Goal: Task Accomplishment & Management: Complete application form

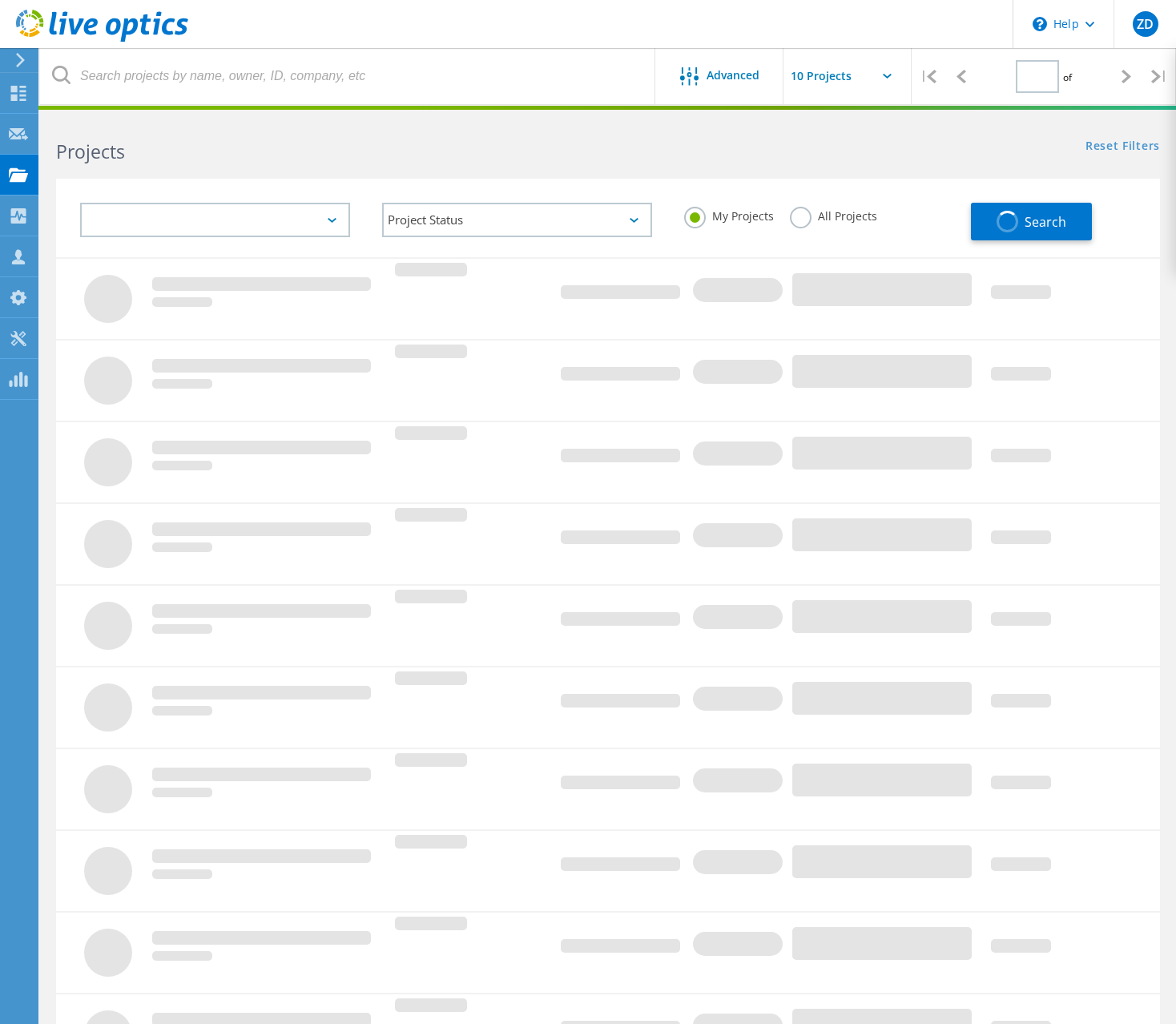
type input "1"
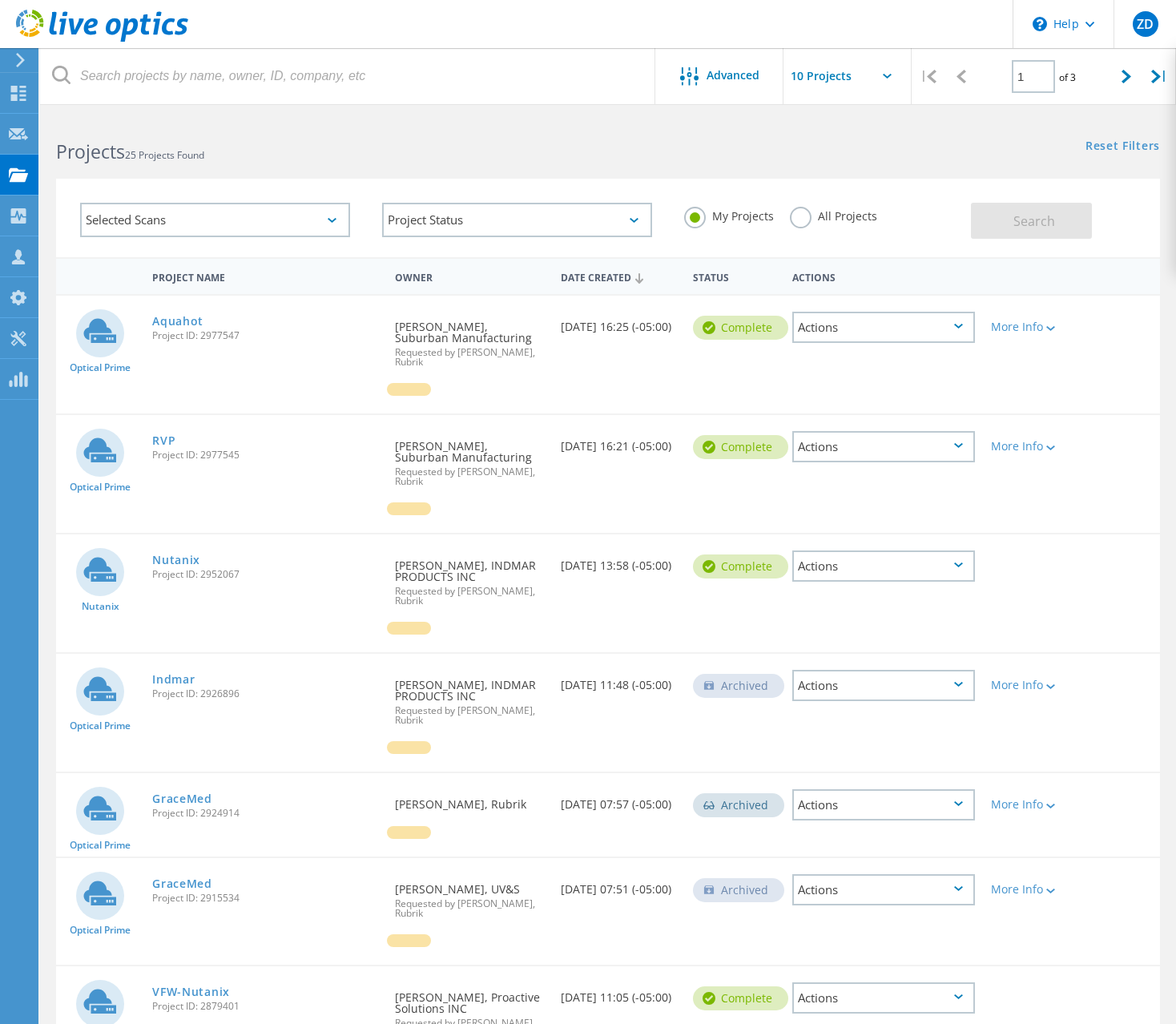
click at [432, 139] on h2 "Projects 25 Projects Found" at bounding box center [323, 151] width 536 height 27
click at [10, 144] on div at bounding box center [18, 136] width 19 height 17
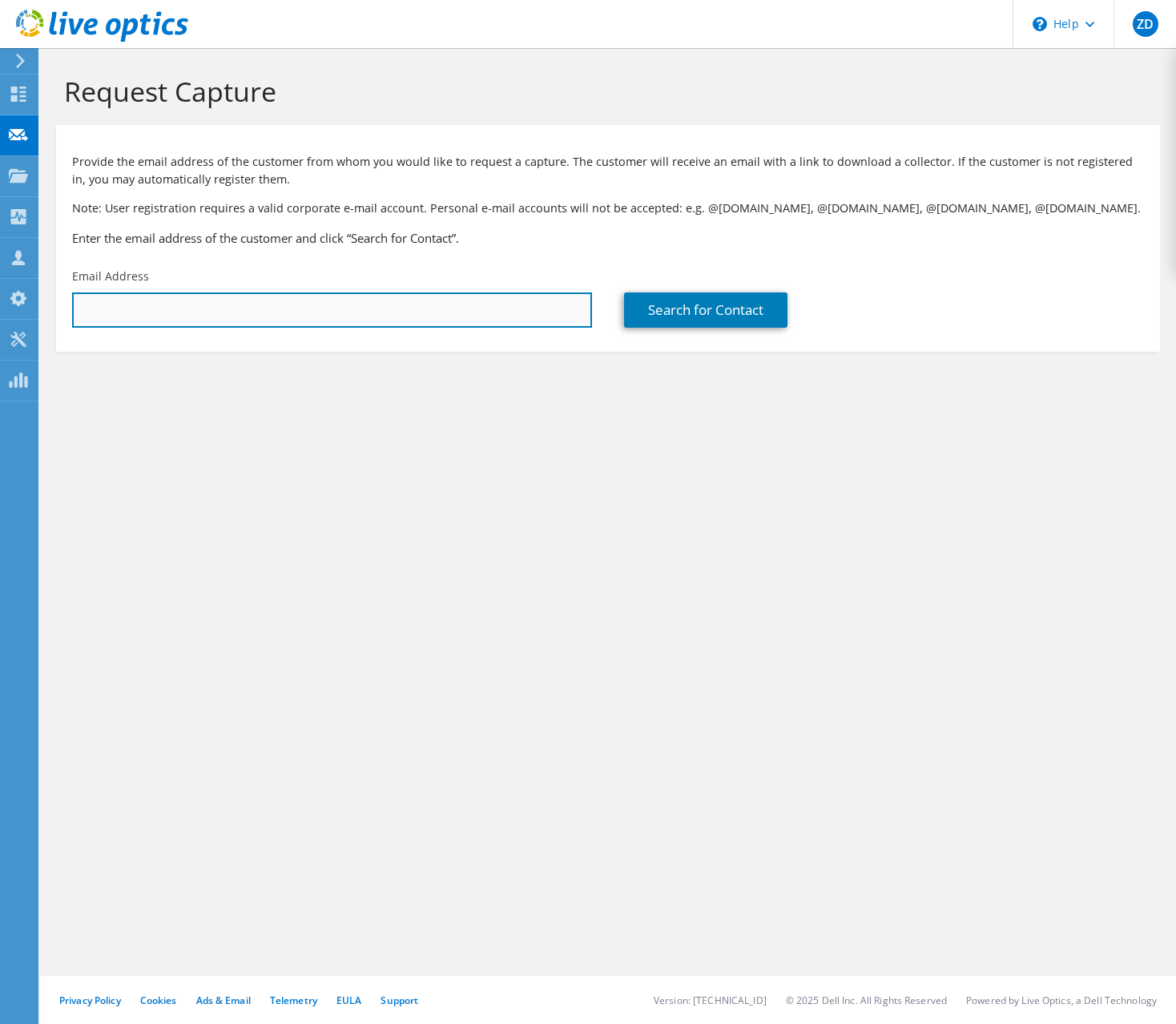
click at [431, 311] on input "text" at bounding box center [332, 310] width 520 height 35
paste input "mmcfarlane@fmaalliance.com"
type input "mmcfarlane@fmaalliance.com"
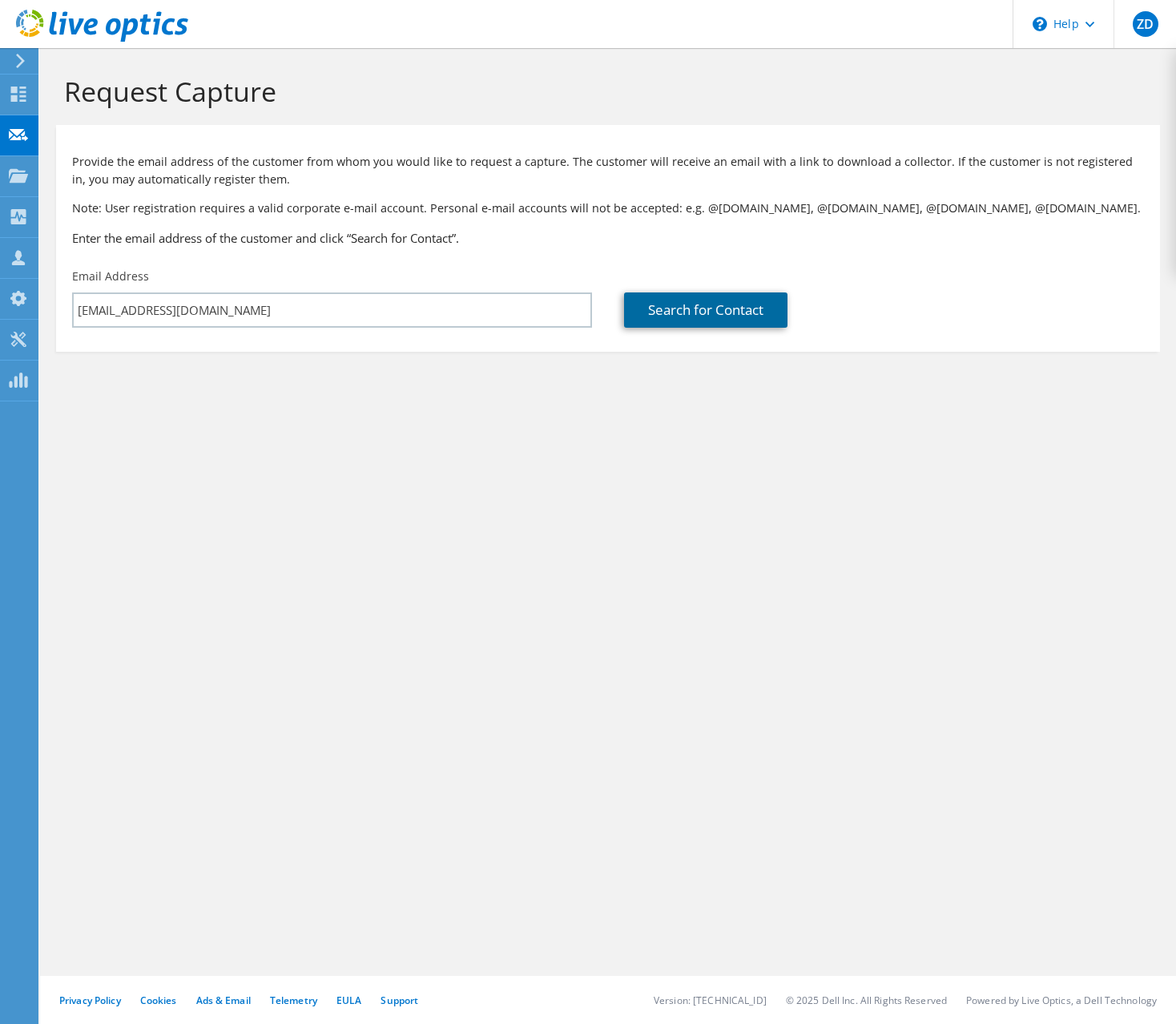
click at [739, 308] on link "Search for Contact" at bounding box center [705, 310] width 163 height 35
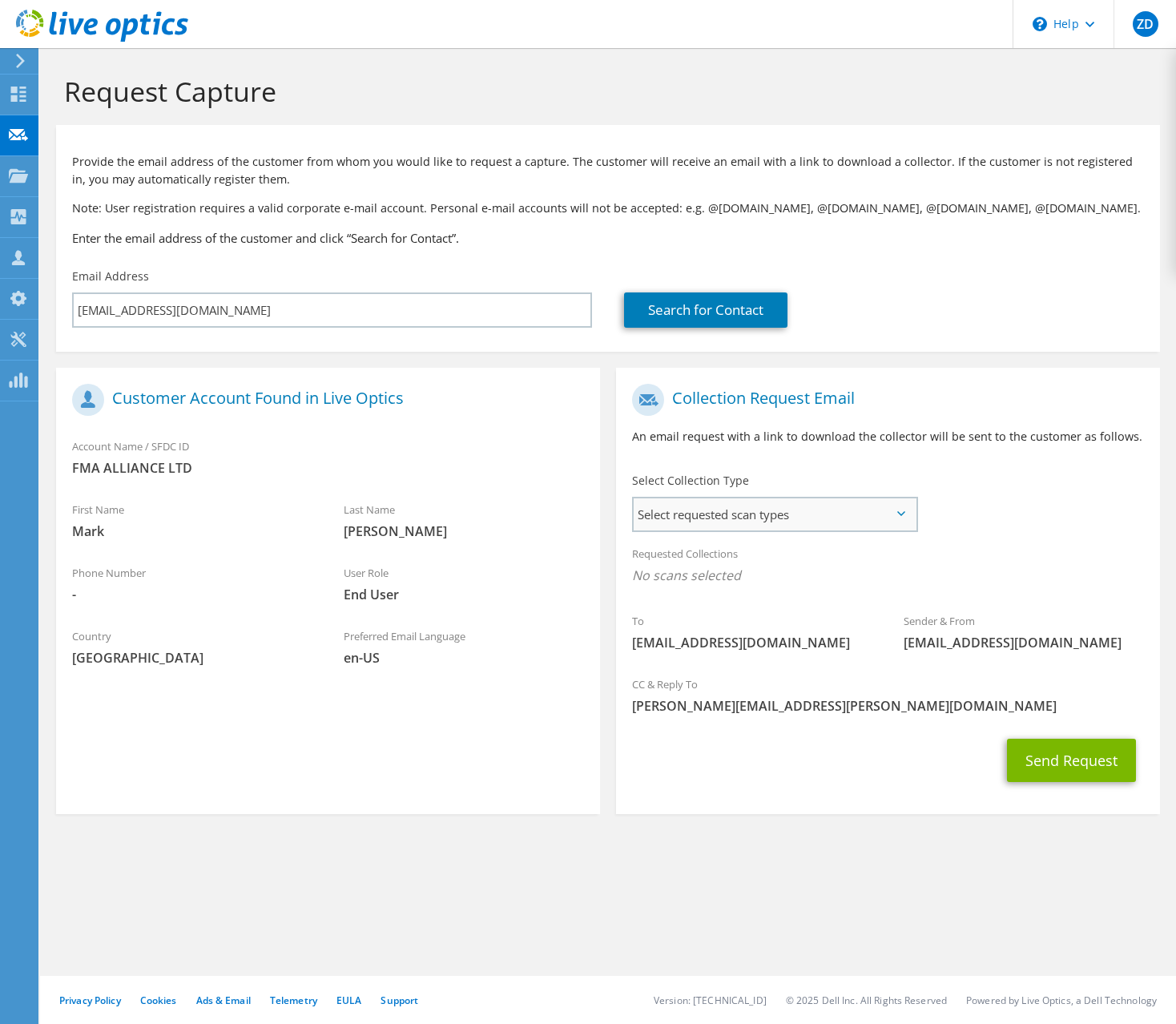
click at [821, 507] on span "Select requested scan types" at bounding box center [775, 514] width 282 height 32
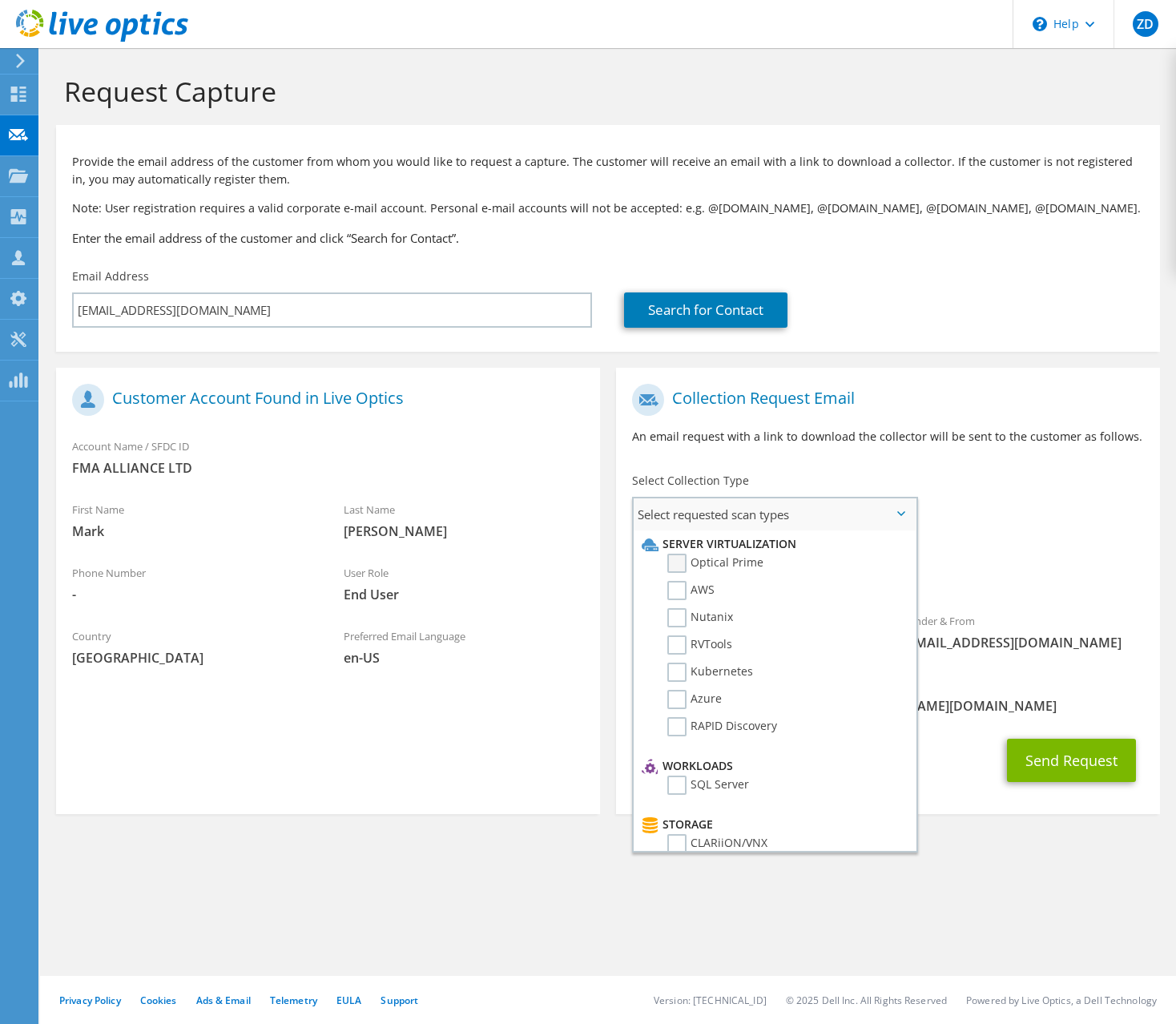
click at [691, 566] on label "Optical Prime" at bounding box center [715, 562] width 96 height 19
click at [0, 0] on input "Optical Prime" at bounding box center [0, 0] width 0 height 0
click at [954, 815] on section "Collection Request Email An email request with a link to download the collector…" at bounding box center [888, 594] width 544 height 451
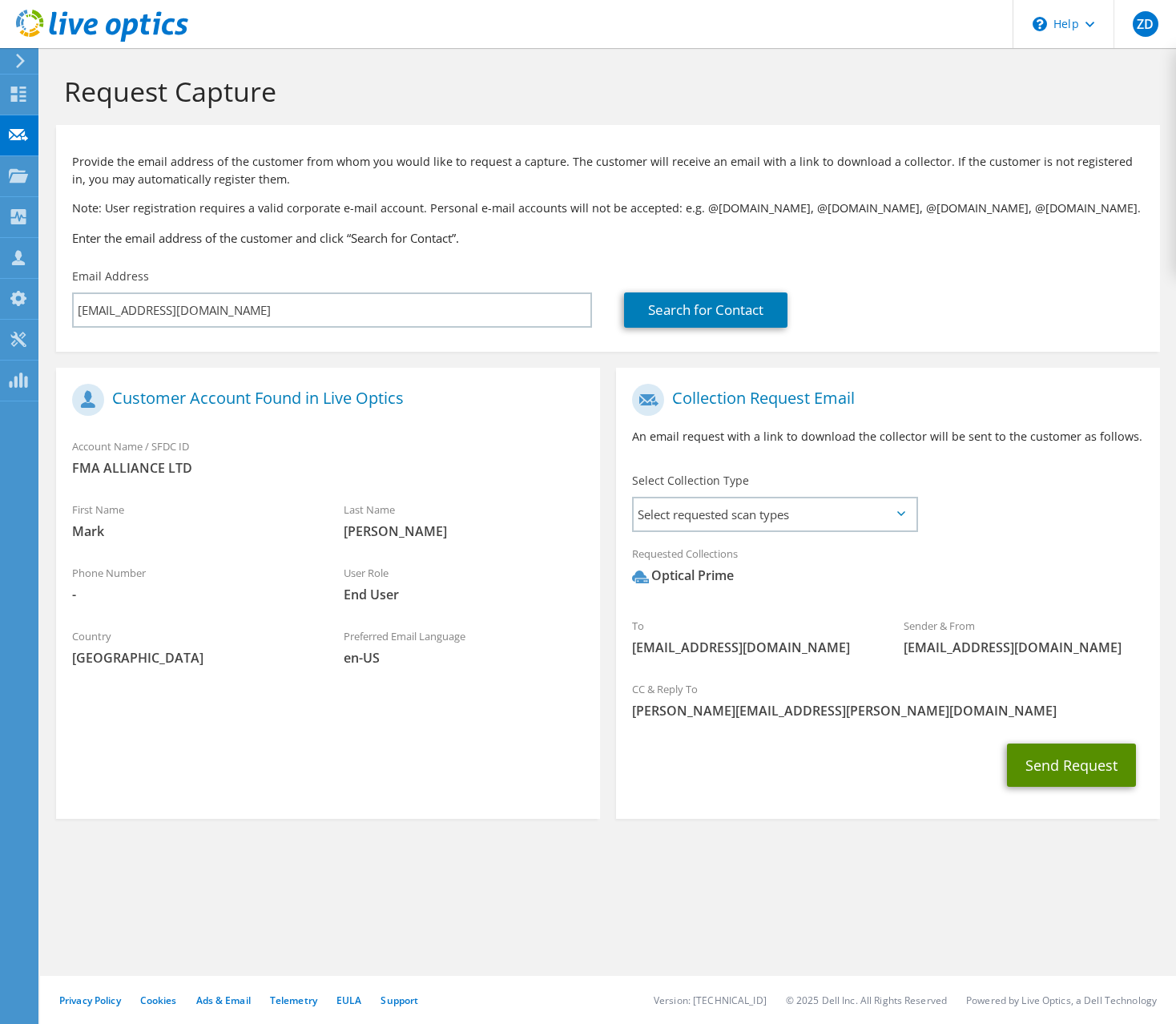
click at [1058, 761] on button "Send Request" at bounding box center [1072, 765] width 129 height 43
